Goal: Task Accomplishment & Management: Use online tool/utility

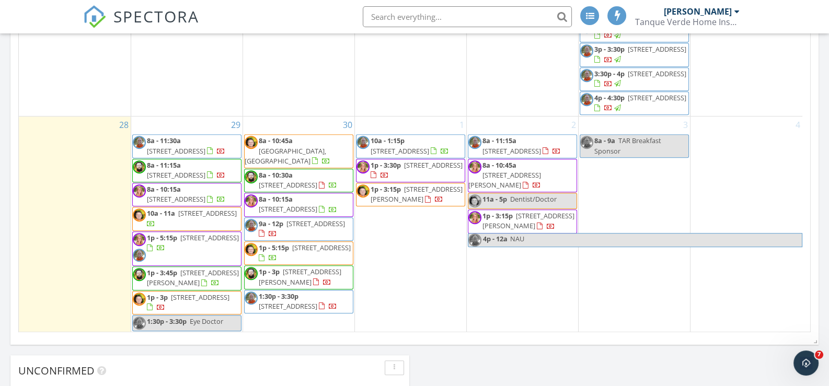
scroll to position [741, 0]
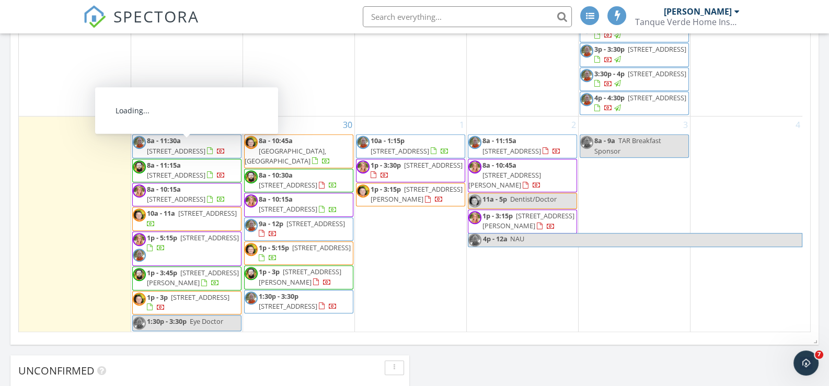
click at [178, 136] on span "8a - 11:30a" at bounding box center [164, 140] width 34 height 9
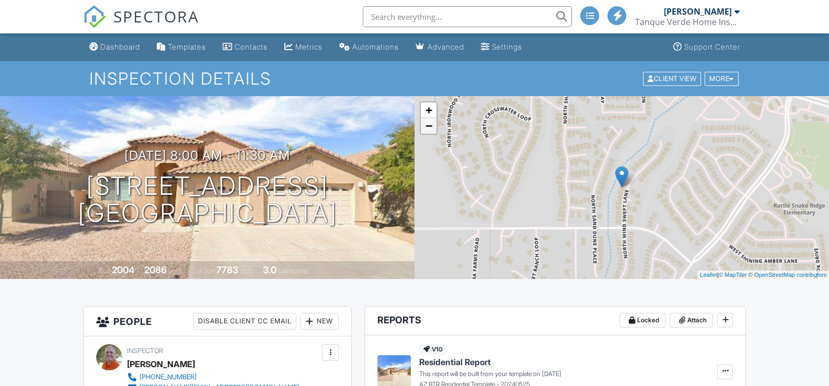
click at [425, 130] on link "−" at bounding box center [429, 126] width 16 height 16
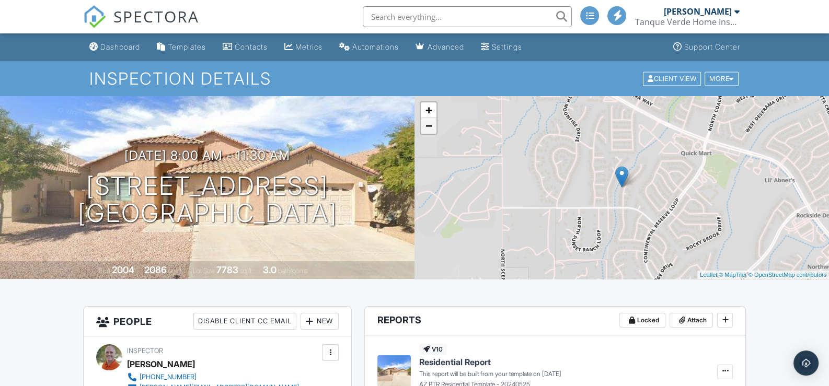
click at [425, 130] on link "−" at bounding box center [429, 126] width 16 height 16
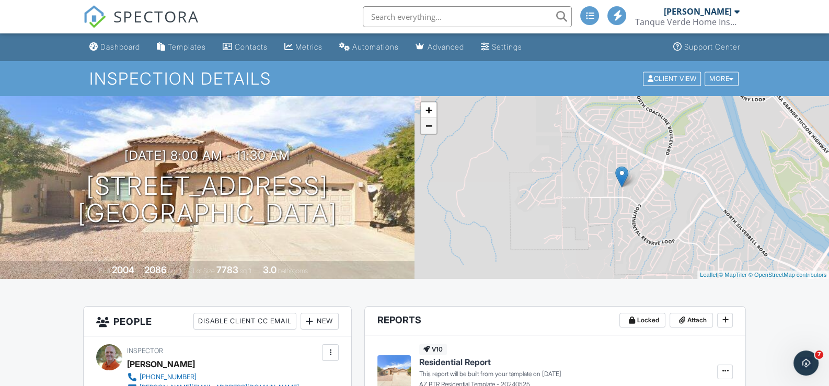
click at [425, 130] on link "−" at bounding box center [429, 126] width 16 height 16
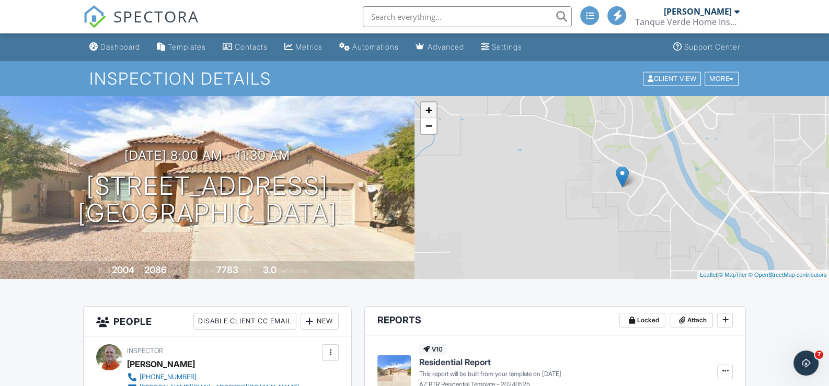
click at [429, 109] on link "+" at bounding box center [429, 110] width 16 height 16
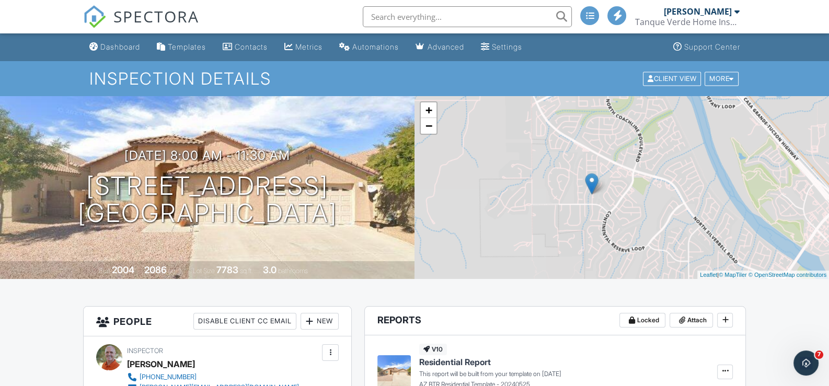
drag, startPoint x: 714, startPoint y: 189, endPoint x: 684, endPoint y: 197, distance: 31.4
click at [684, 197] on div "+ − Leaflet | © MapTiler © OpenStreetMap contributors" at bounding box center [621, 187] width 414 height 183
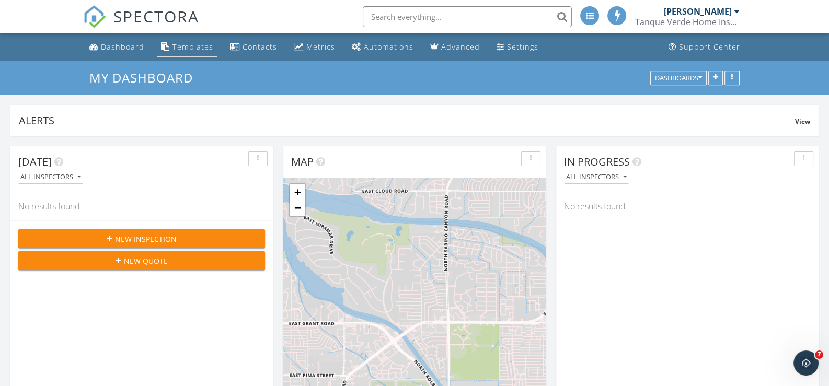
click at [172, 43] on div "Templates" at bounding box center [192, 47] width 41 height 10
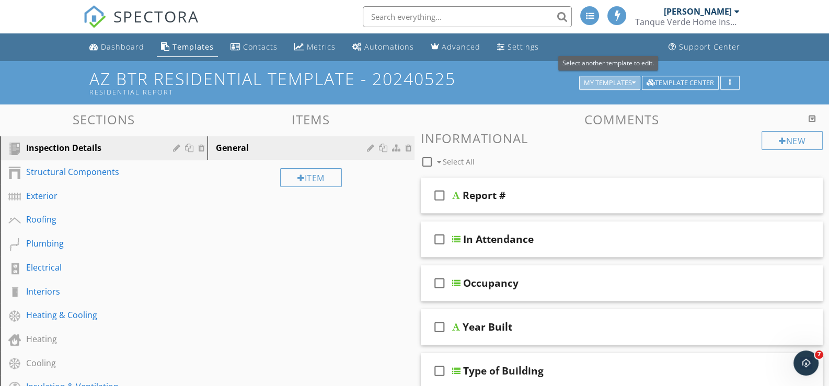
click at [632, 83] on icon "button" at bounding box center [634, 82] width 4 height 7
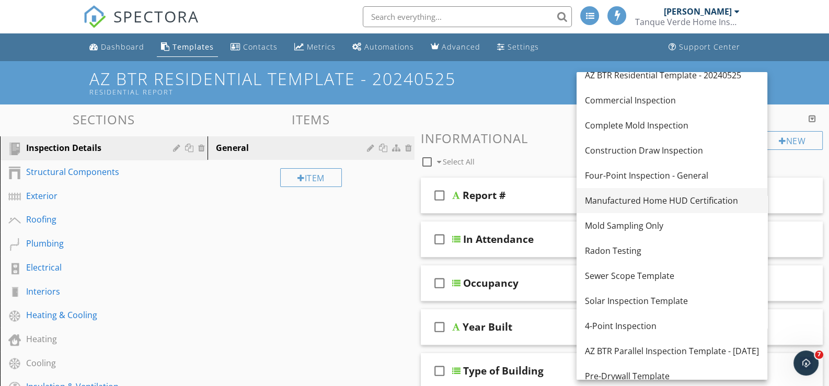
scroll to position [18, 0]
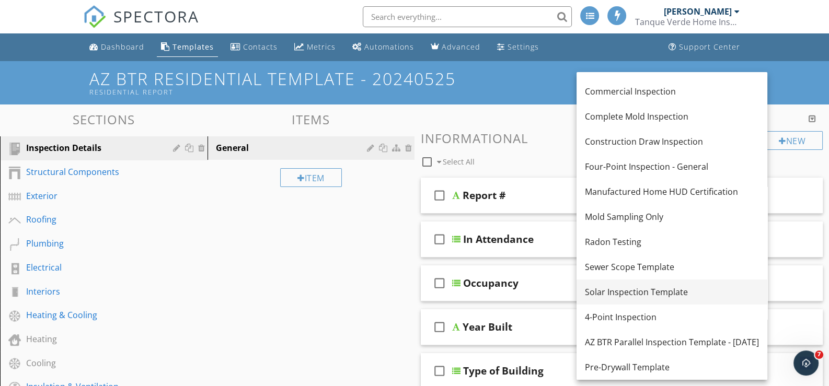
click at [621, 300] on link "Solar Inspection Template" at bounding box center [671, 292] width 191 height 25
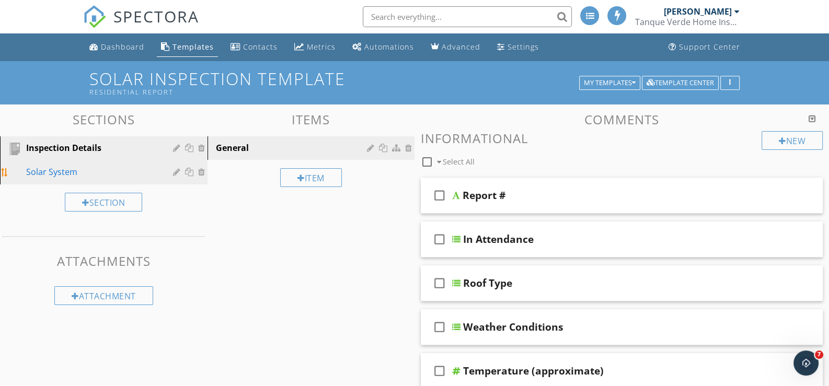
click at [59, 168] on div "Solar System" at bounding box center [92, 172] width 132 height 13
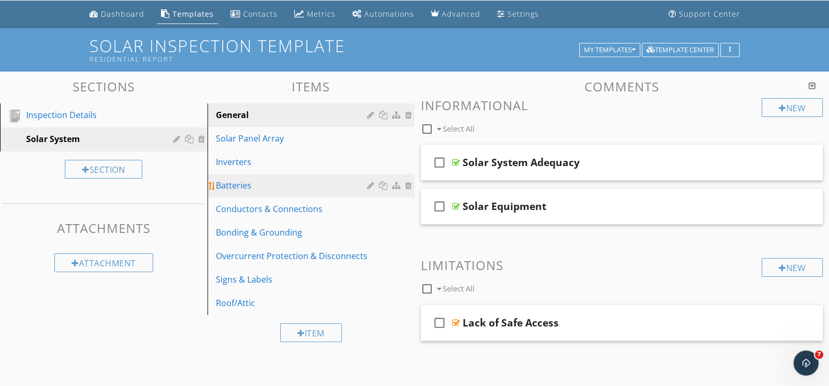
scroll to position [52, 0]
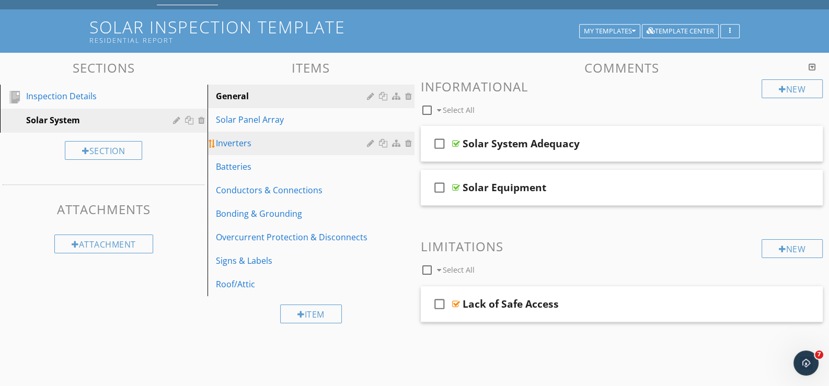
click at [236, 137] on div "Inverters" at bounding box center [293, 143] width 155 height 13
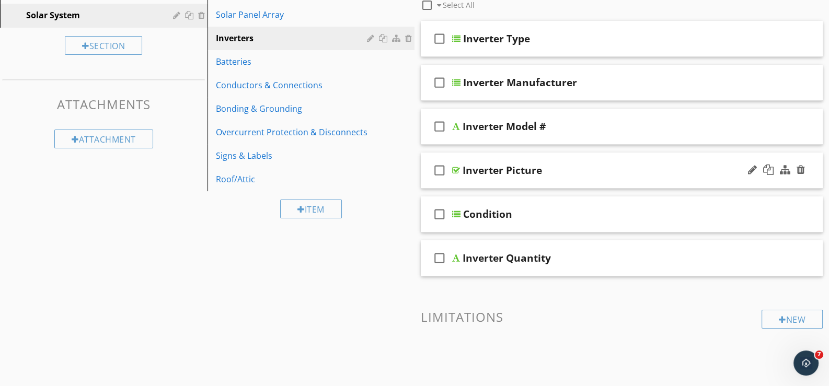
scroll to position [104, 0]
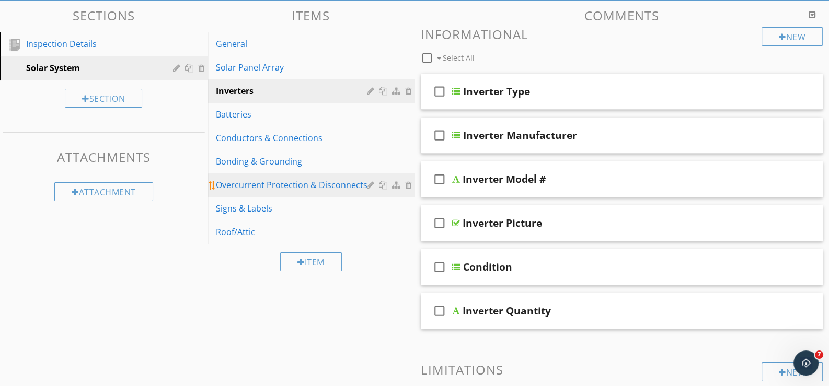
click at [264, 181] on div "Overcurrent Protection & Disconnects" at bounding box center [293, 185] width 155 height 13
